Goal: Task Accomplishment & Management: Complete application form

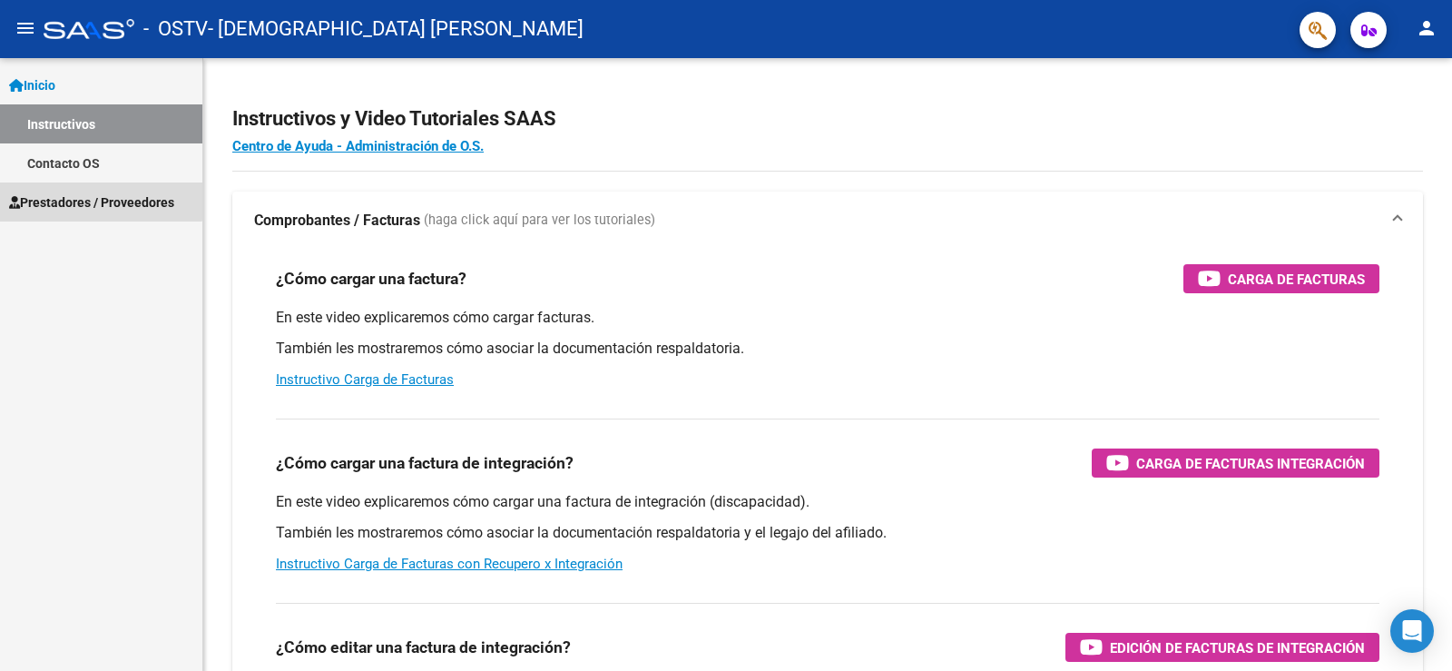
click at [38, 196] on span "Prestadores / Proveedores" at bounding box center [91, 202] width 165 height 20
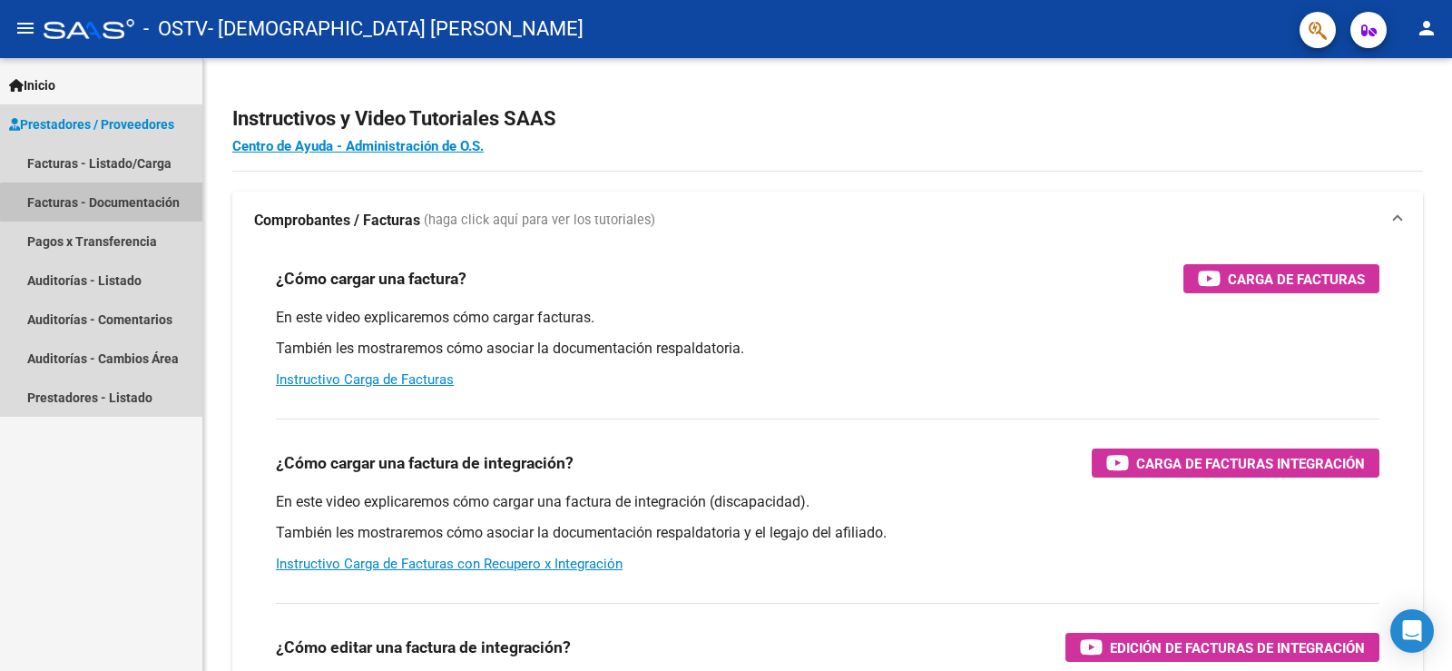
click at [159, 202] on link "Facturas - Documentación" at bounding box center [101, 201] width 202 height 39
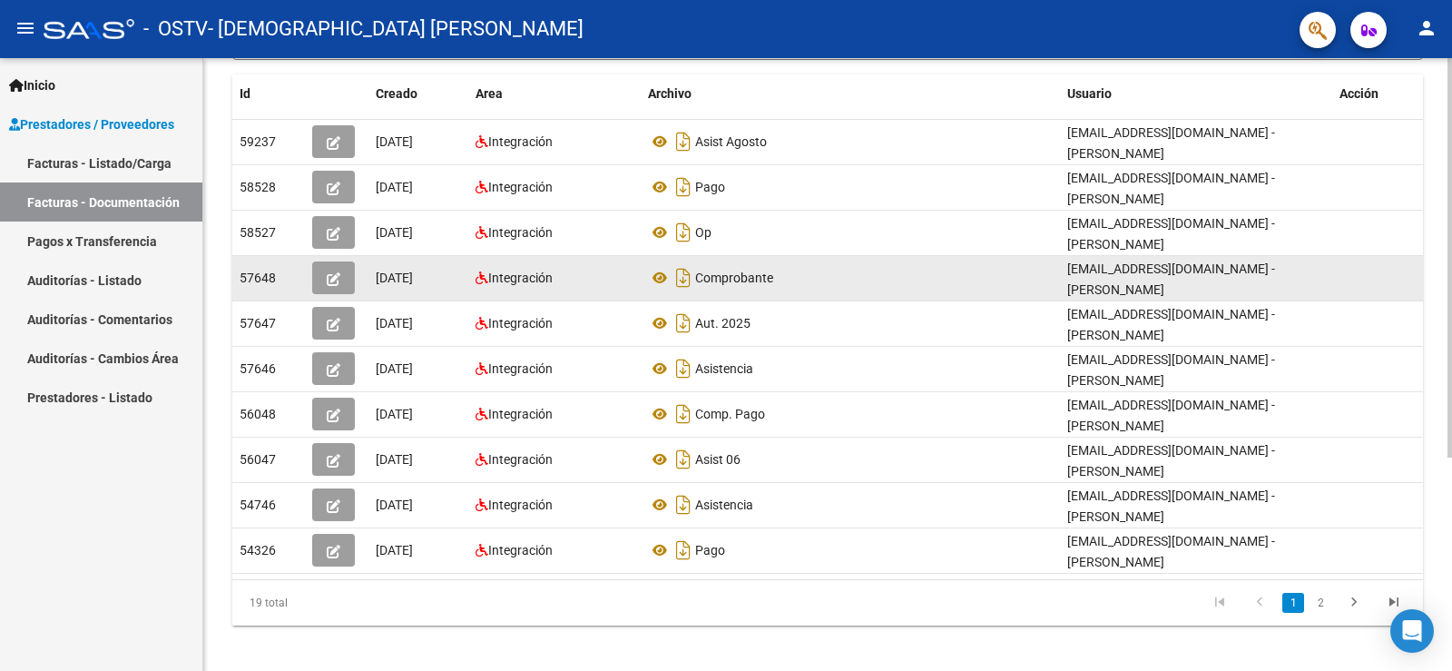
scroll to position [328, 0]
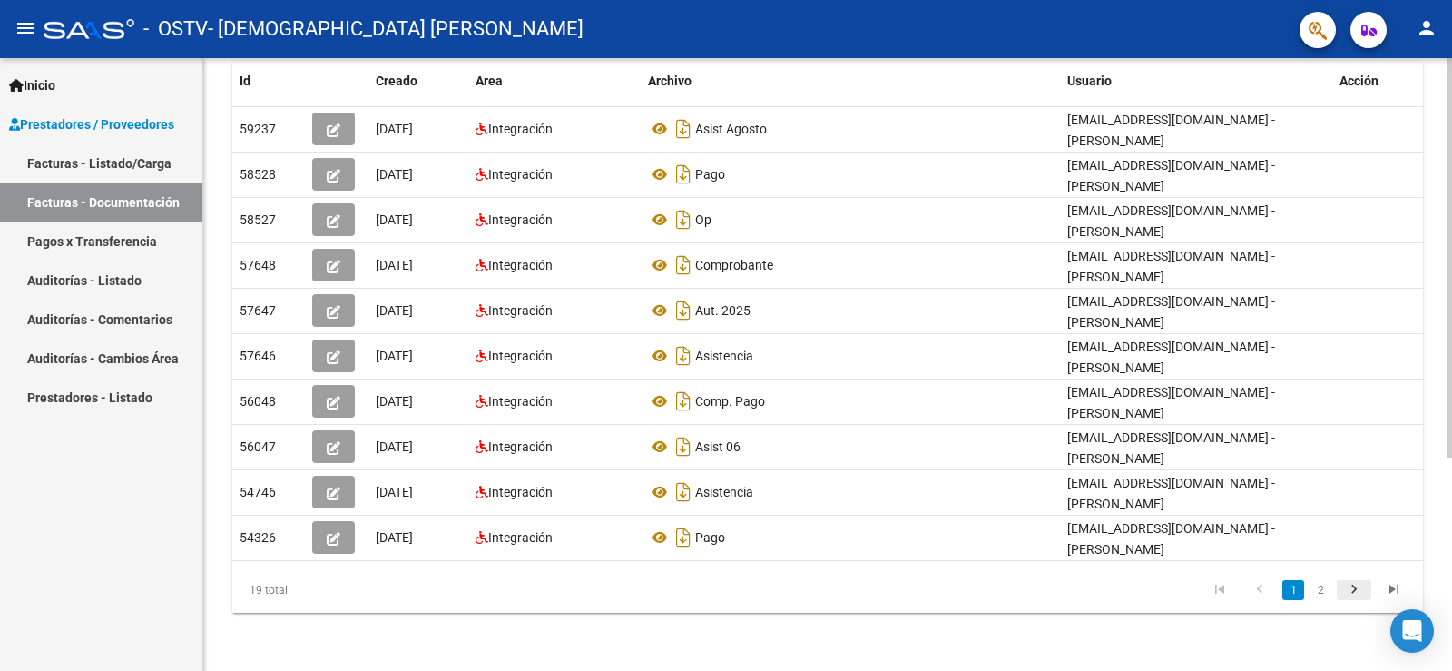
click at [1352, 583] on icon "go to next page" at bounding box center [1354, 592] width 24 height 22
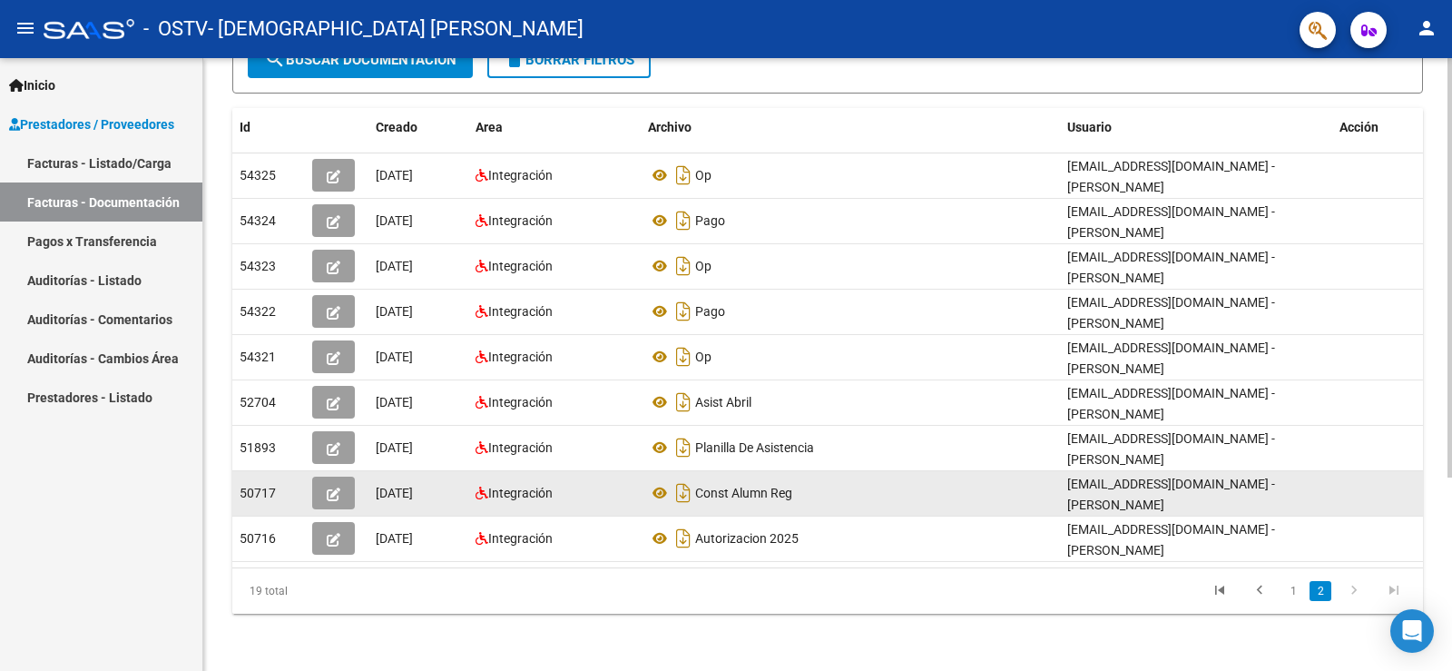
scroll to position [282, 0]
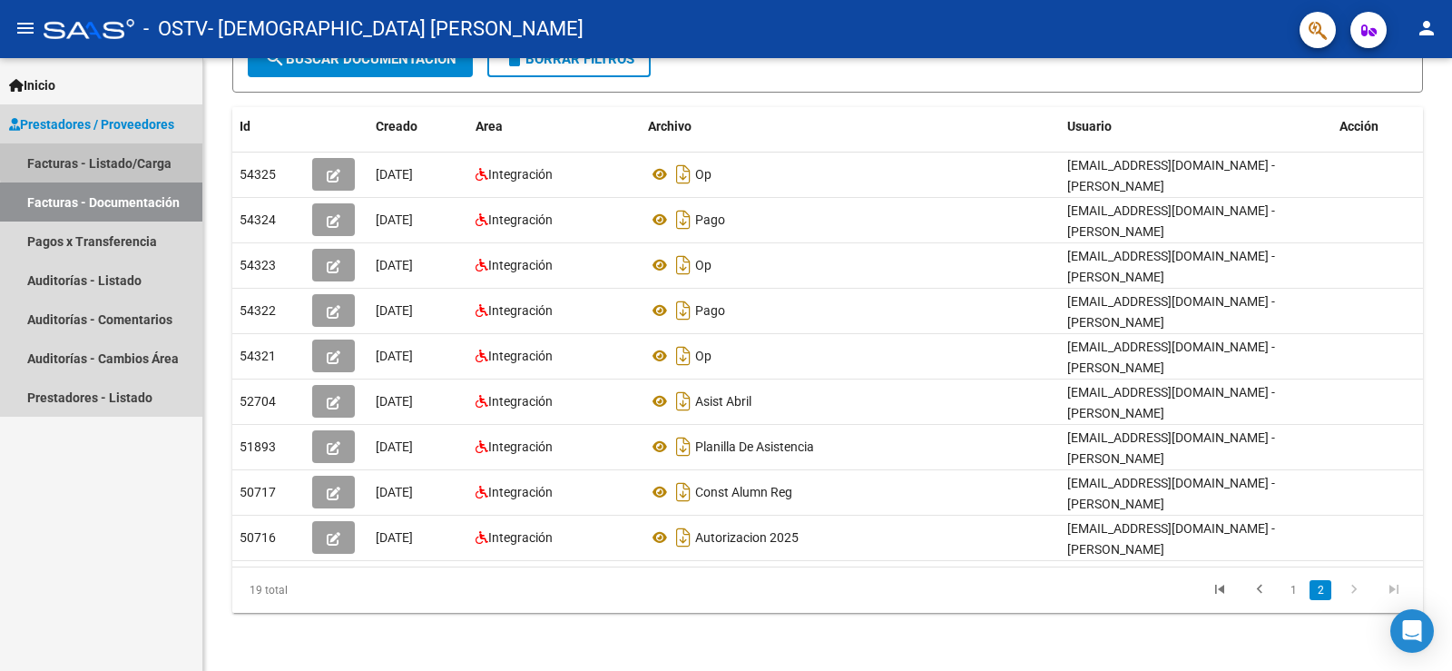
click at [154, 157] on link "Facturas - Listado/Carga" at bounding box center [101, 162] width 202 height 39
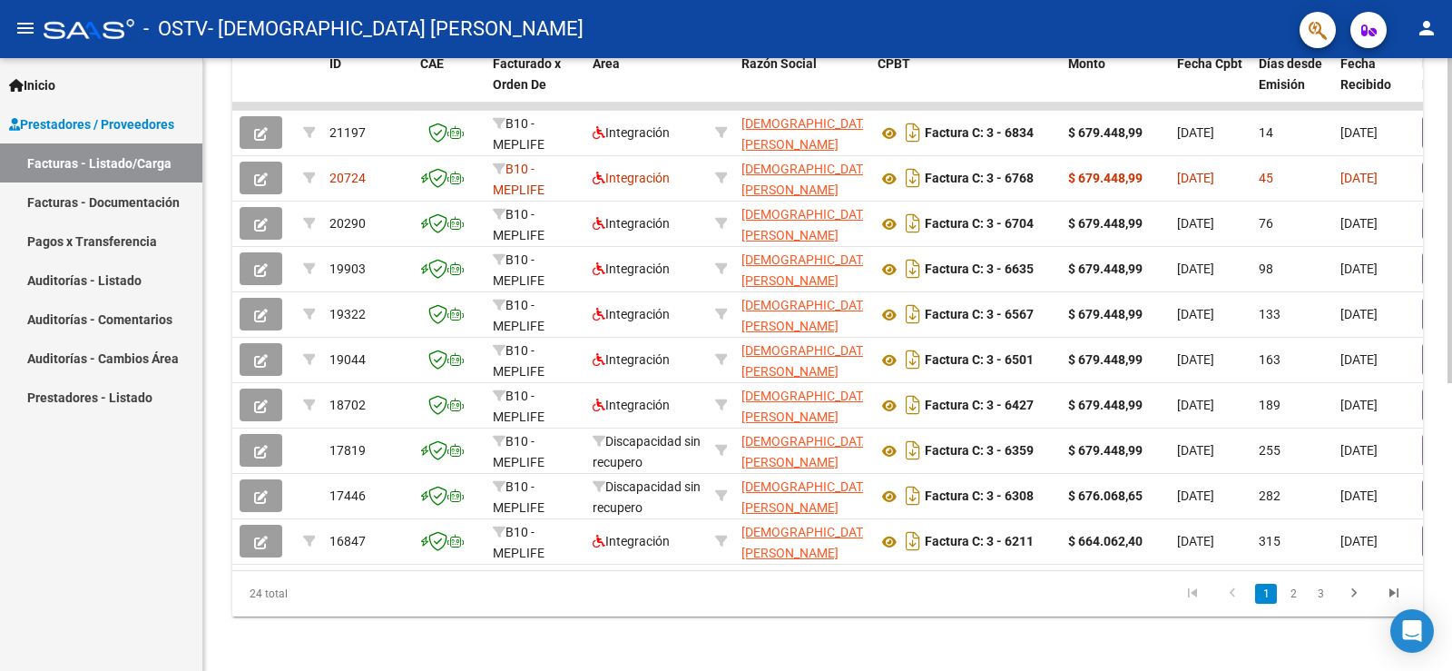
scroll to position [542, 0]
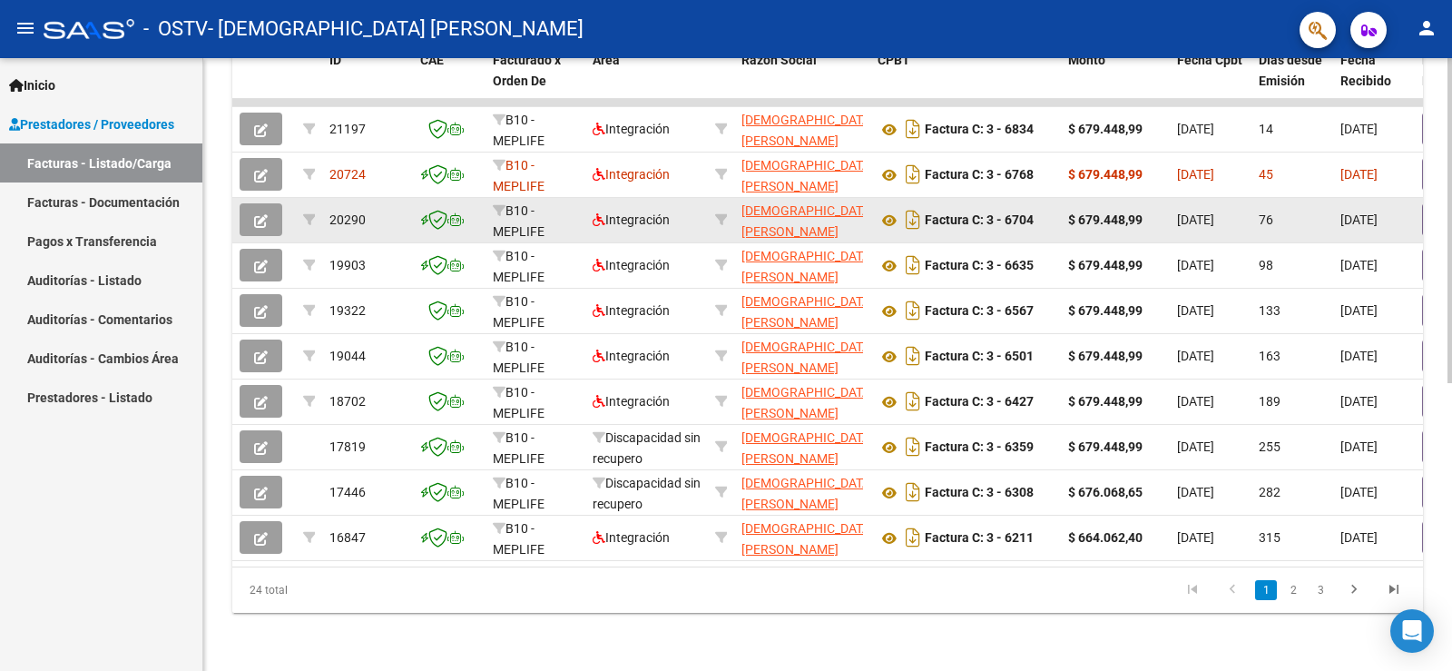
click at [1129, 212] on strong "$ 679.448,99" at bounding box center [1105, 219] width 74 height 15
click at [889, 210] on icon at bounding box center [890, 221] width 24 height 22
click at [246, 203] on button "button" at bounding box center [261, 219] width 43 height 33
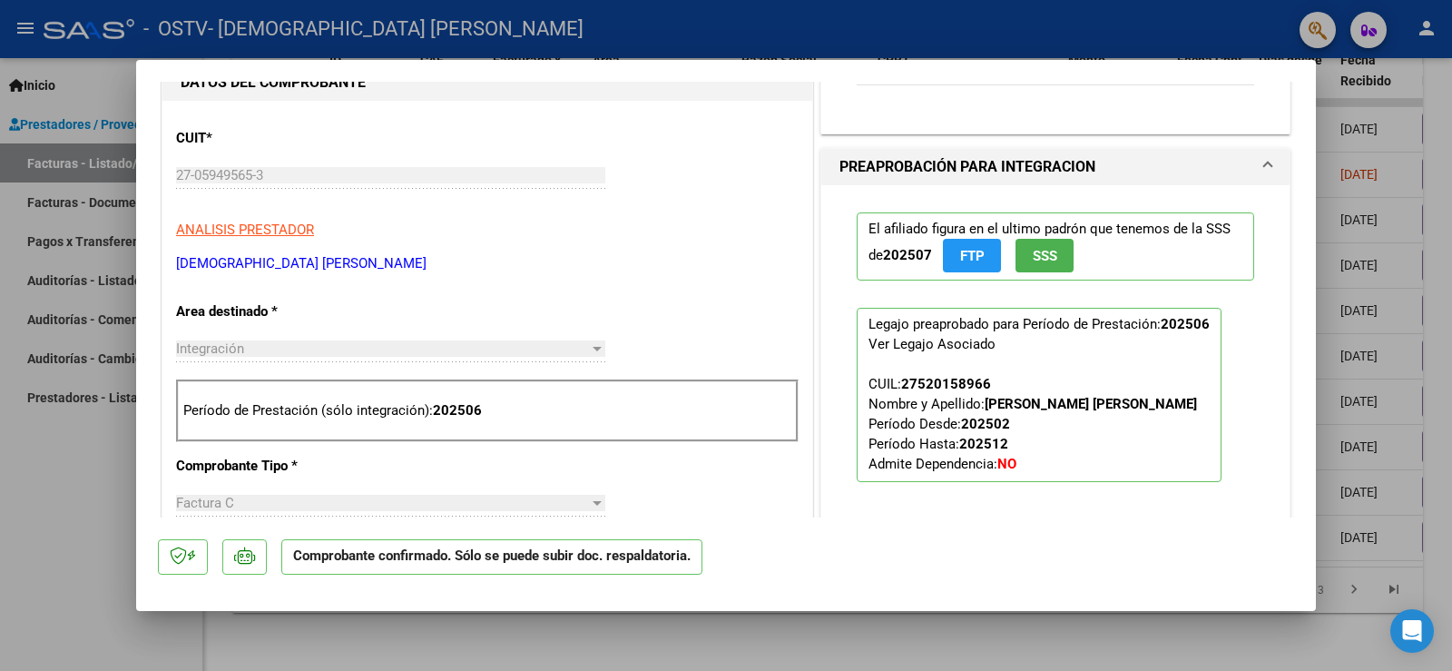
scroll to position [272, 0]
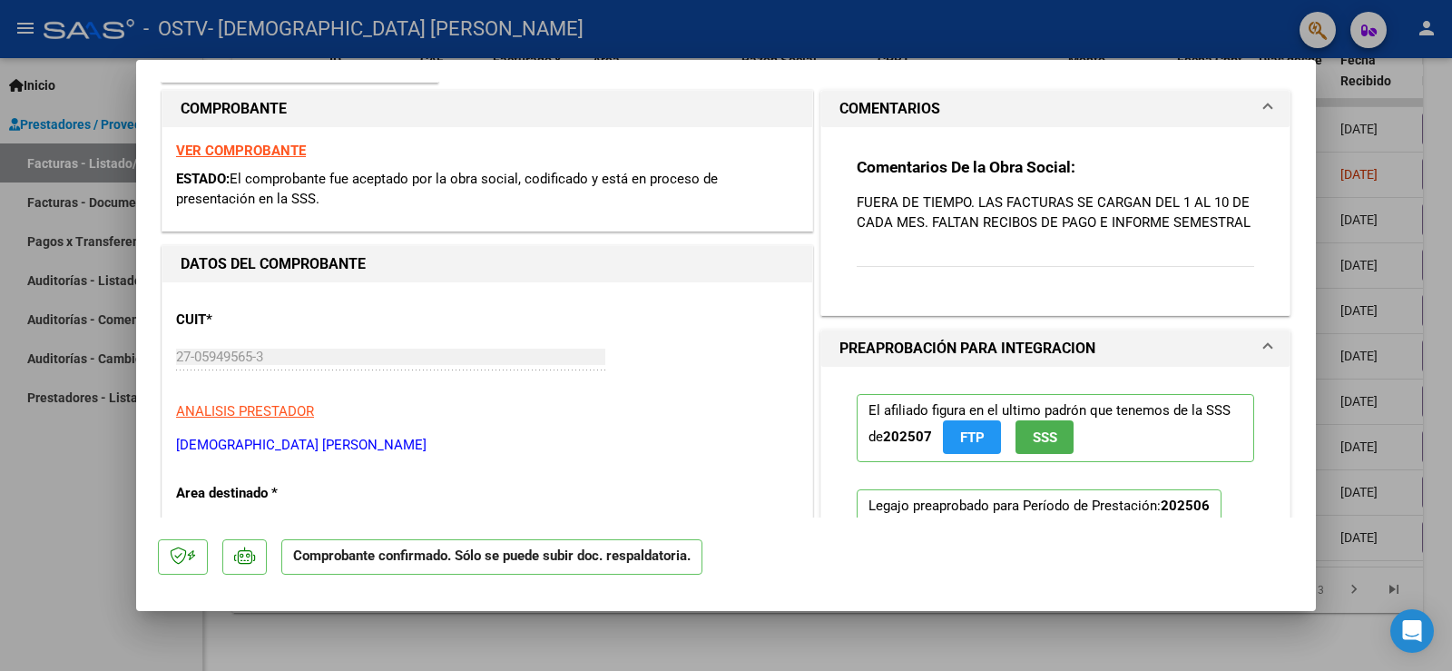
click at [1448, 105] on div at bounding box center [726, 335] width 1452 height 671
type input "$ 0,00"
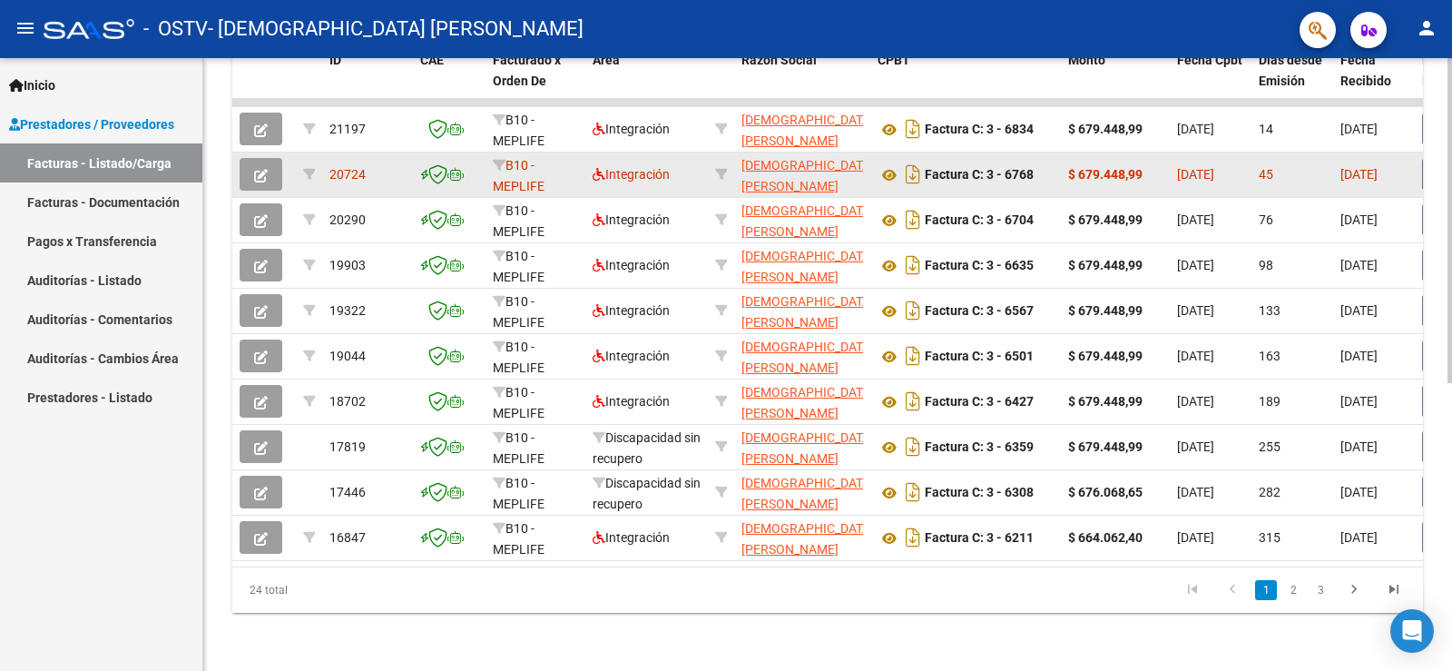
click at [260, 169] on icon "button" at bounding box center [261, 176] width 14 height 14
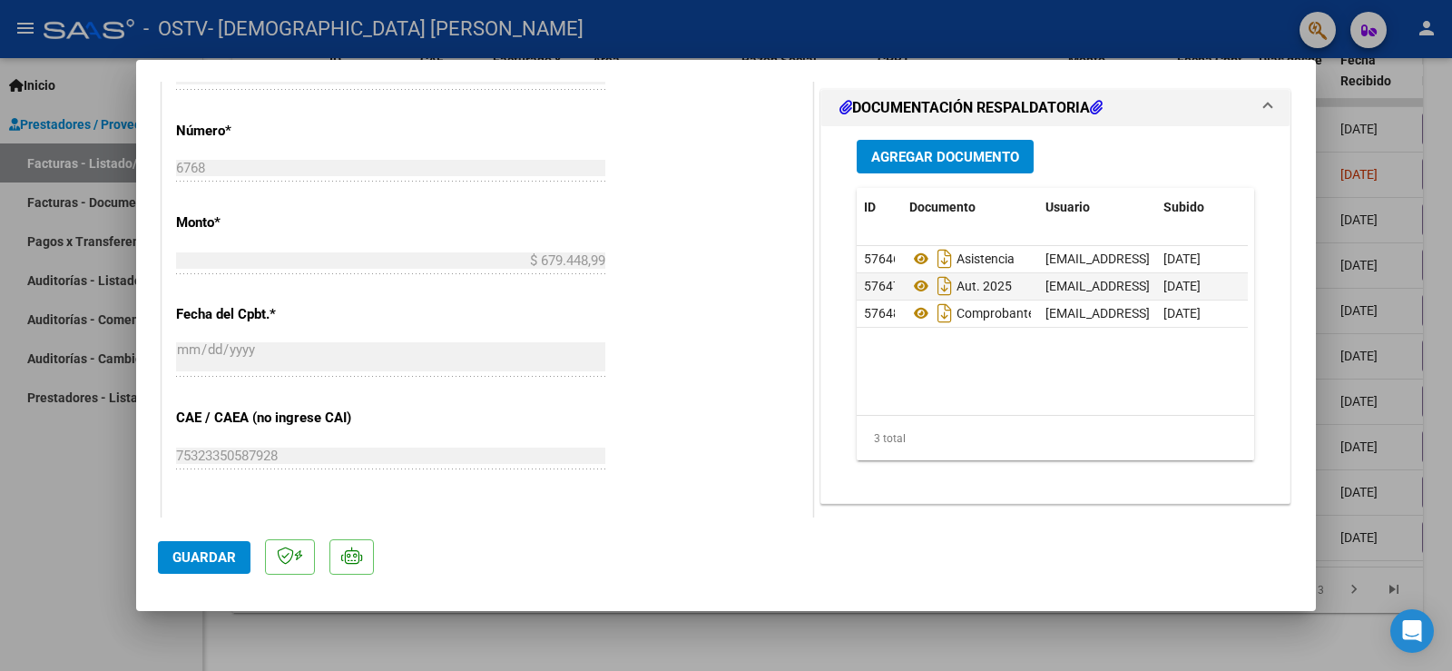
scroll to position [817, 0]
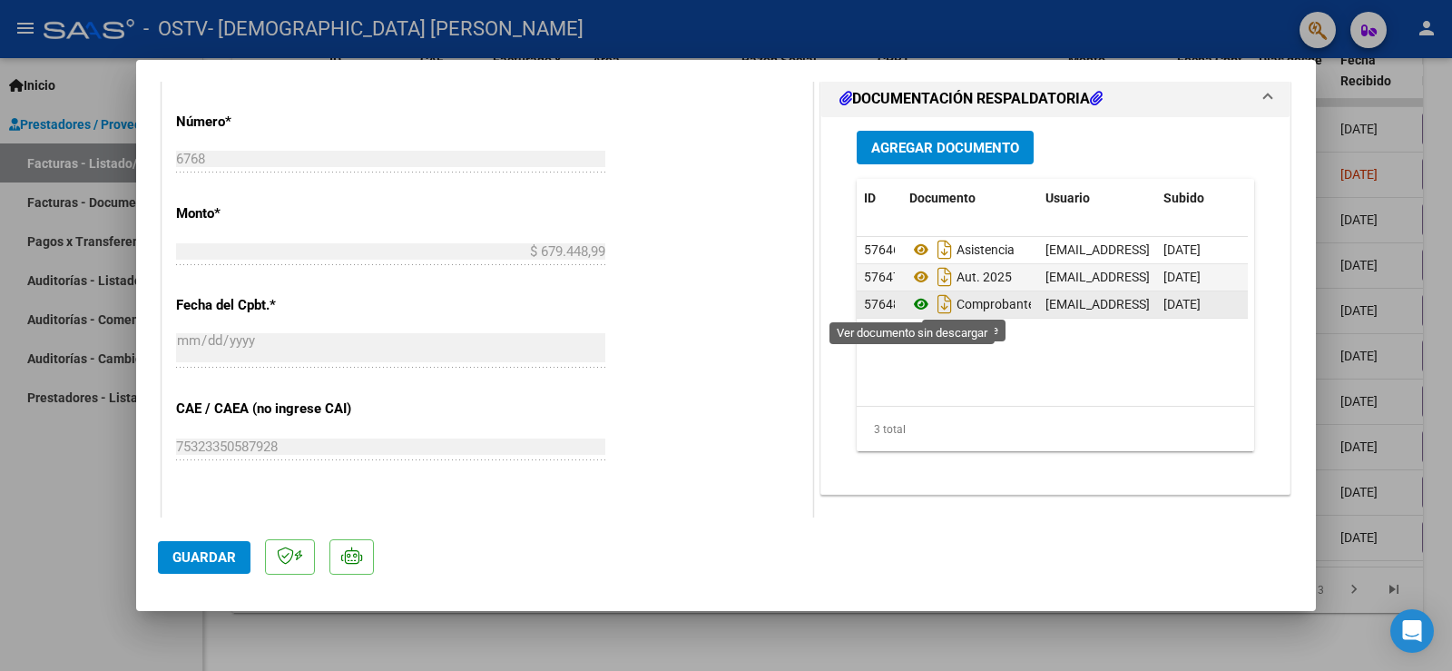
click at [910, 304] on icon at bounding box center [921, 304] width 24 height 22
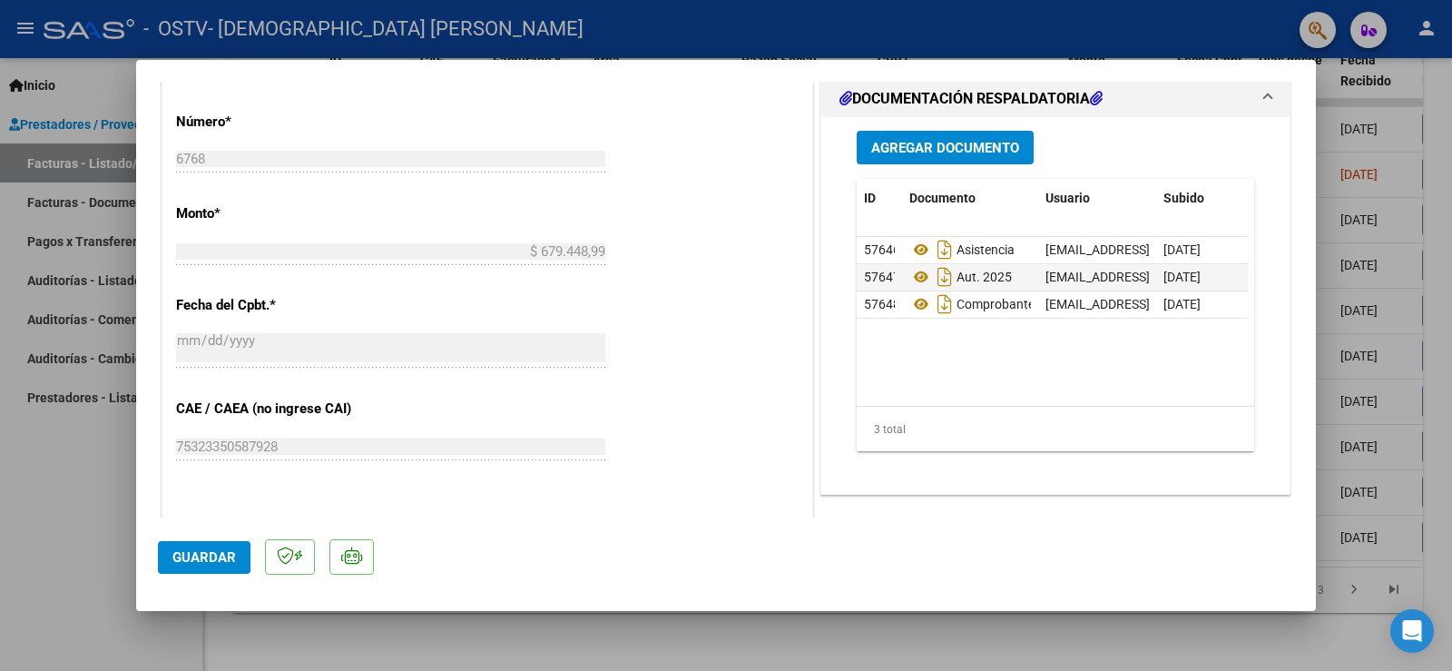
click at [1253, 36] on div at bounding box center [726, 335] width 1452 height 671
type input "$ 0,00"
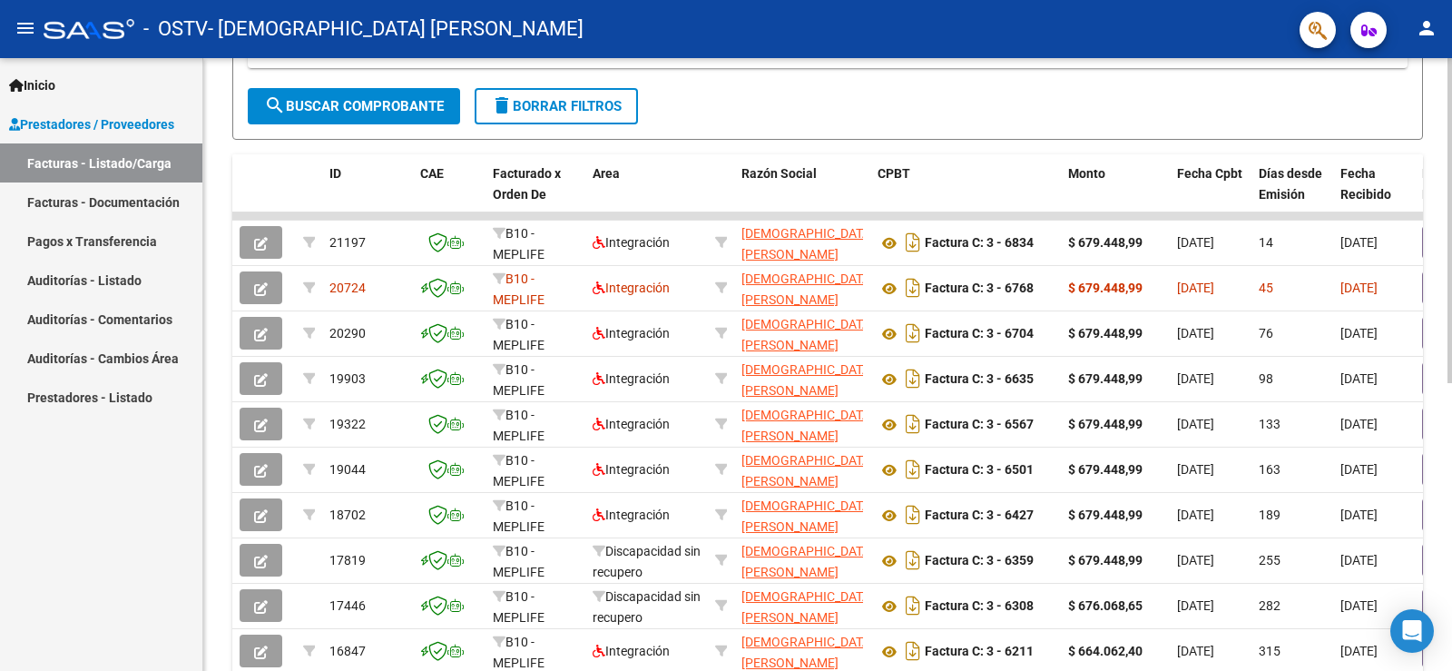
scroll to position [0, 0]
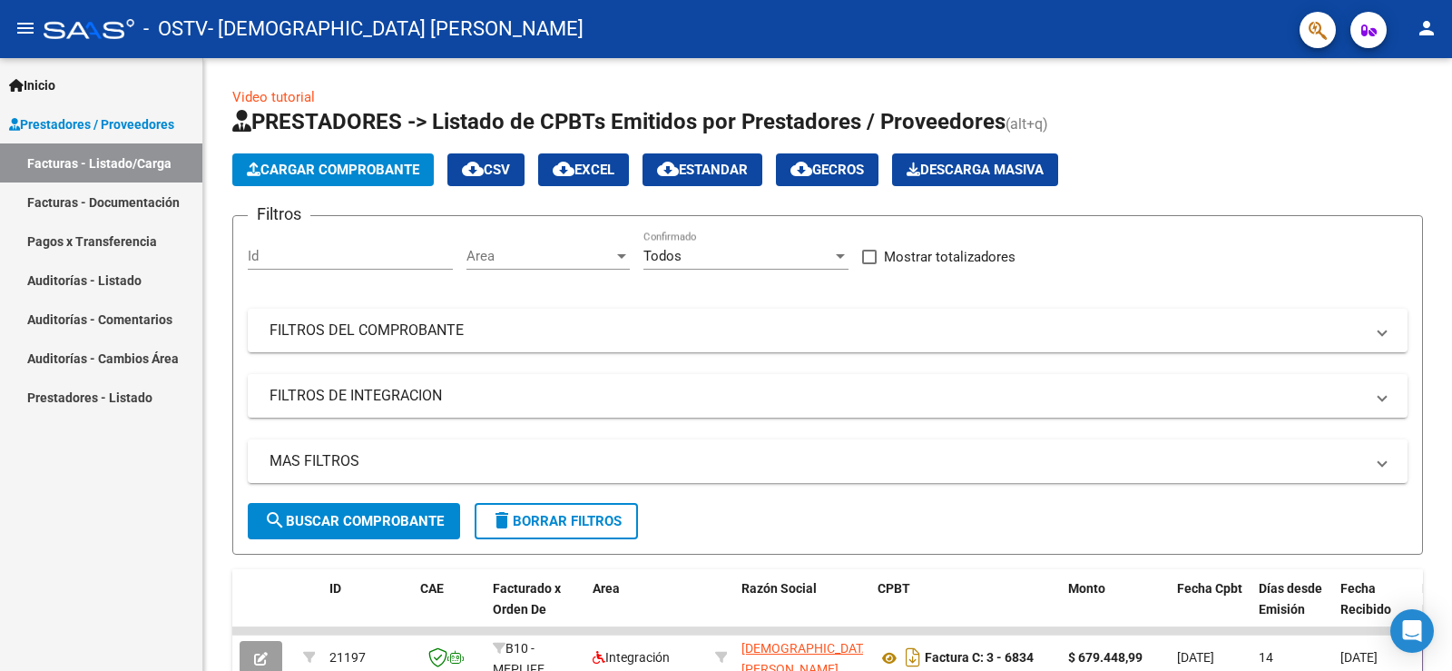
click at [1428, 27] on mat-icon "person" at bounding box center [1427, 28] width 22 height 22
click at [1385, 126] on button "exit_to_app Salir" at bounding box center [1389, 120] width 111 height 44
